Goal: Task Accomplishment & Management: Manage account settings

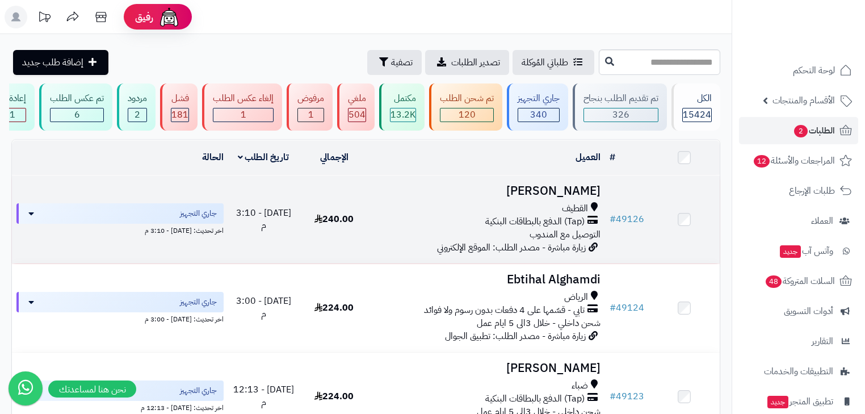
click at [561, 196] on h3 "[PERSON_NAME]" at bounding box center [487, 191] width 227 height 13
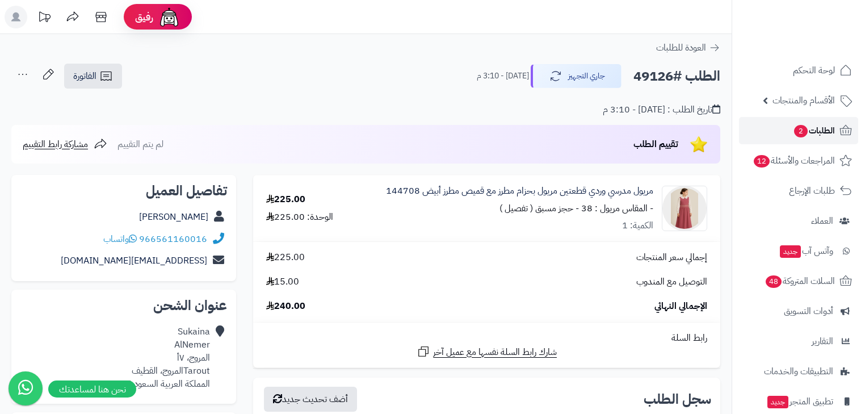
click at [811, 128] on span "الطلبات 2" at bounding box center [814, 131] width 42 height 16
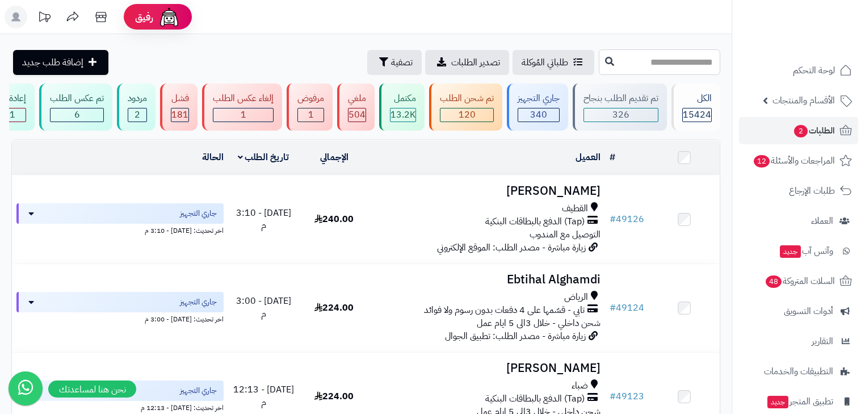
click at [672, 62] on input "text" at bounding box center [659, 62] width 121 height 26
type input "*****"
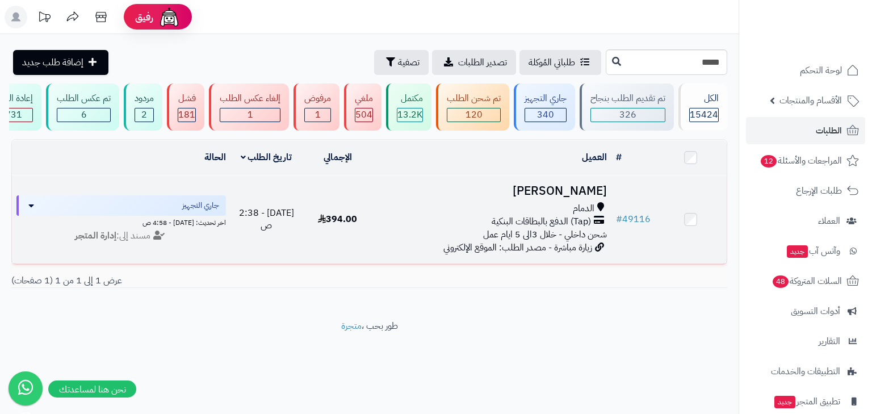
click at [582, 198] on h3 "مصطفى الشريط" at bounding box center [492, 191] width 229 height 13
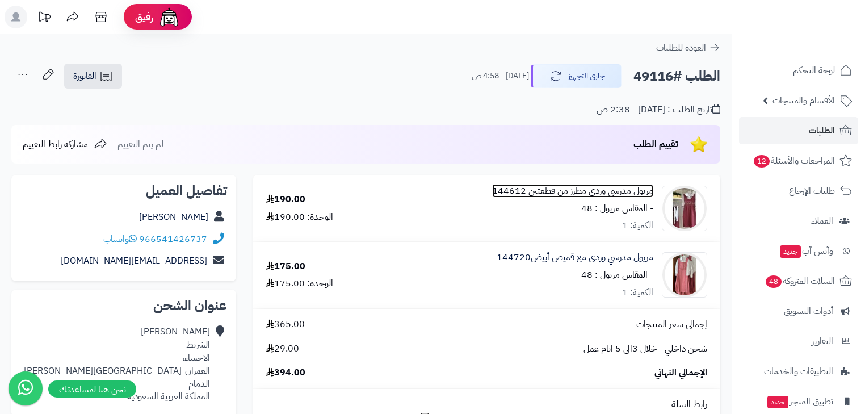
click at [618, 192] on link "مريول مدرسي وردي مطرز من قطعتين 144612" at bounding box center [572, 191] width 161 height 13
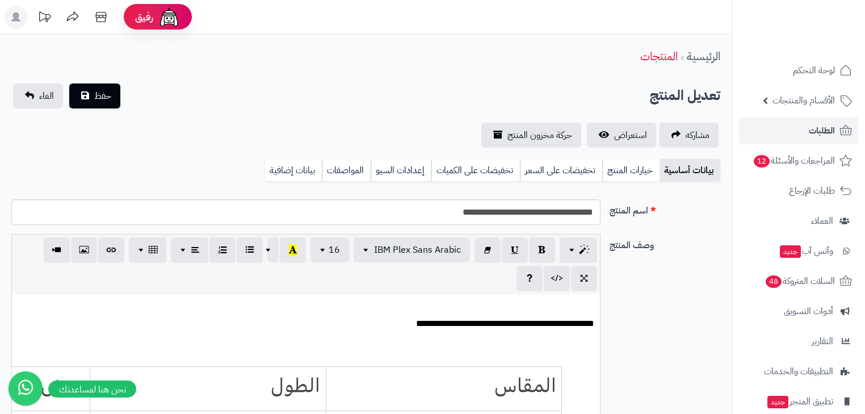
scroll to position [0, 7]
click at [614, 141] on span "استعراض" at bounding box center [630, 135] width 33 height 14
